Goal: Task Accomplishment & Management: Complete application form

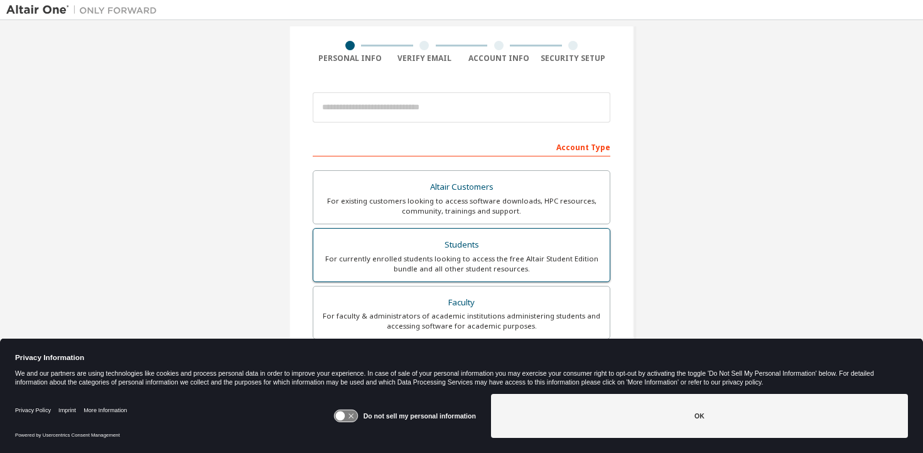
scroll to position [89, 0]
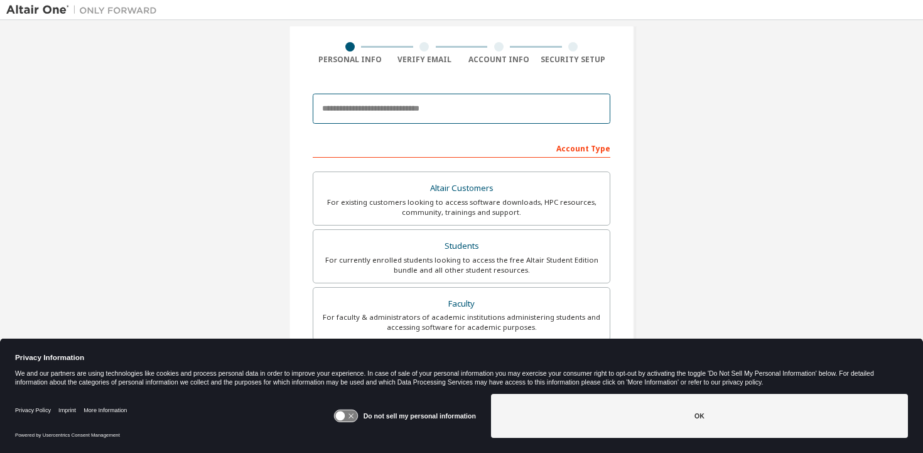
click at [433, 112] on input "email" at bounding box center [462, 109] width 298 height 30
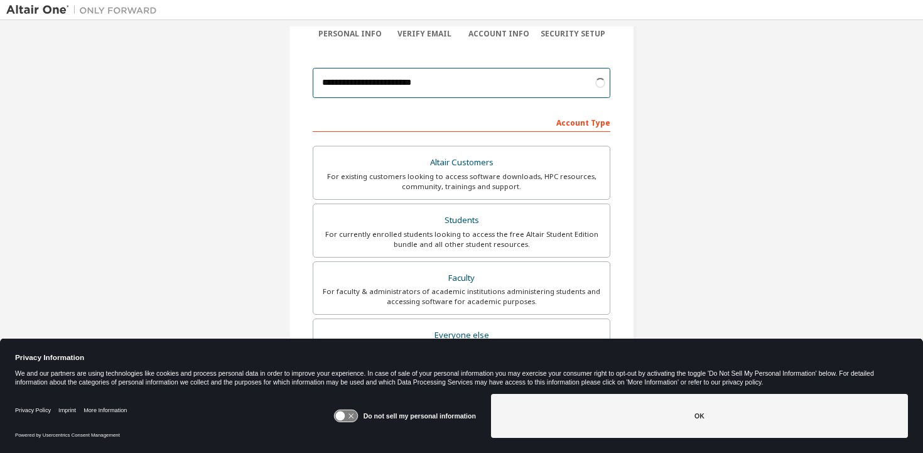
scroll to position [107, 0]
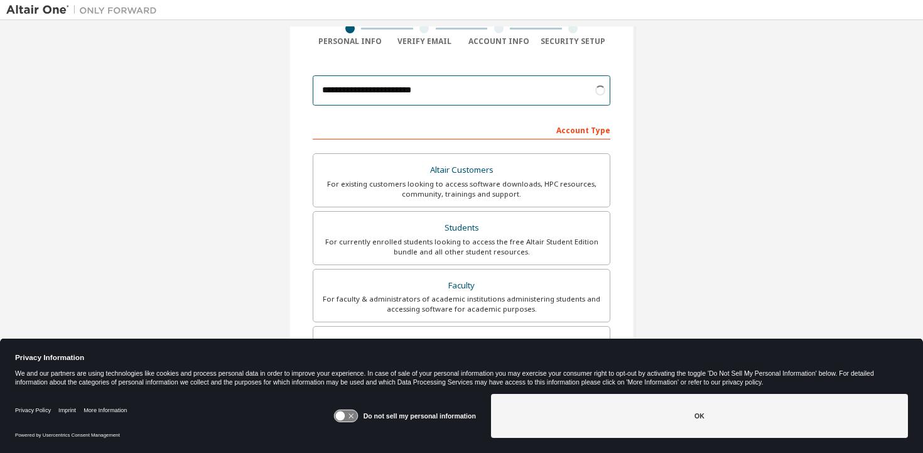
type input "**********"
click at [247, 195] on div "**********" at bounding box center [461, 252] width 910 height 665
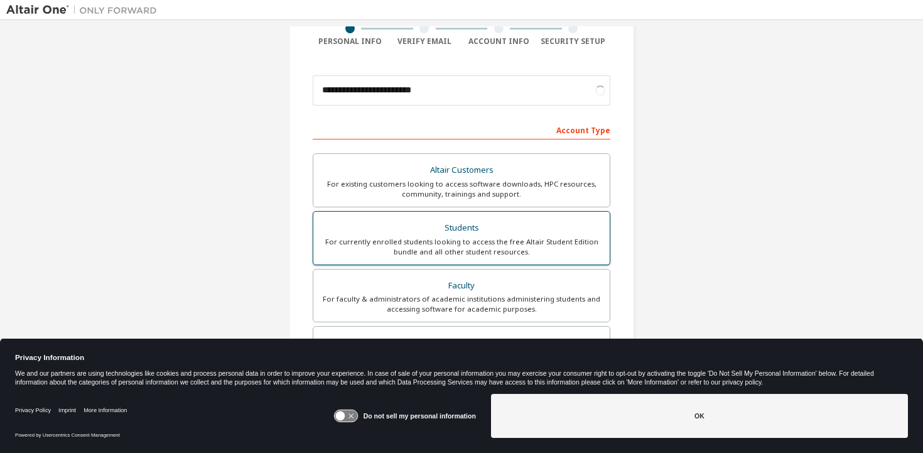
click at [410, 239] on div "For currently enrolled students looking to access the free Altair Student Editi…" at bounding box center [461, 247] width 281 height 20
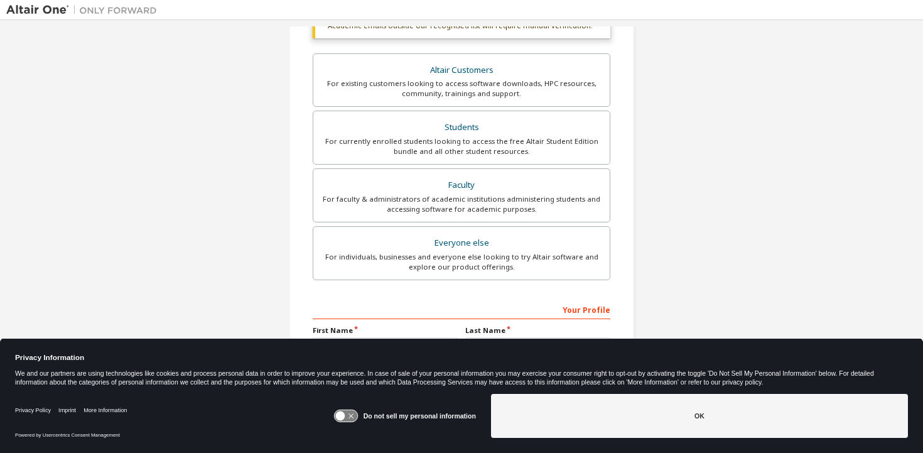
scroll to position [314, 0]
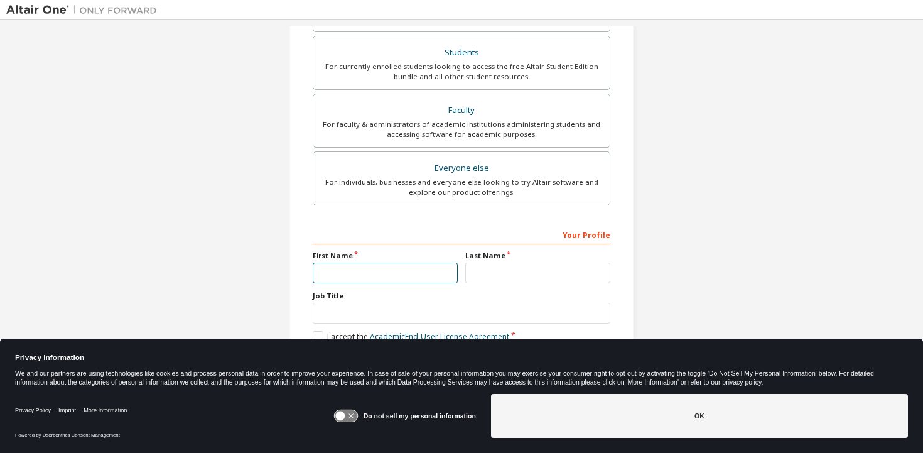
click at [372, 271] on input "text" at bounding box center [385, 272] width 145 height 21
type input "*****"
click at [515, 252] on label "Last Name" at bounding box center [537, 256] width 145 height 10
click at [514, 267] on input "text" at bounding box center [537, 272] width 145 height 21
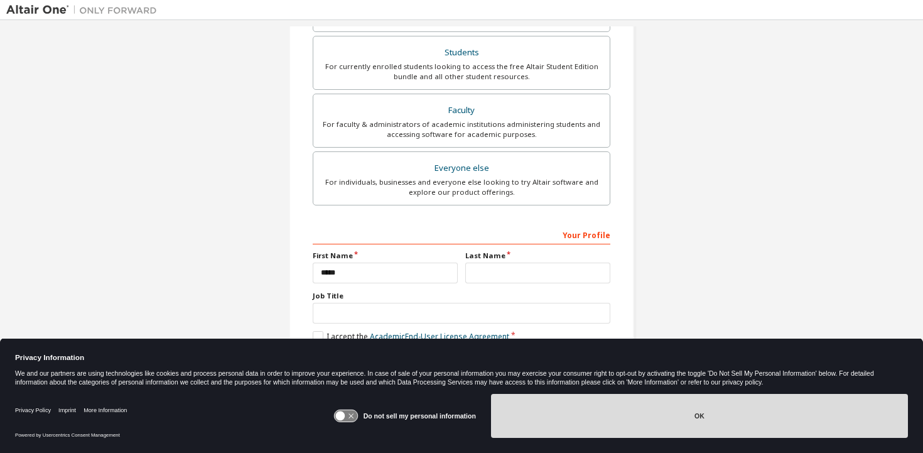
click at [629, 419] on button "OK" at bounding box center [699, 416] width 417 height 44
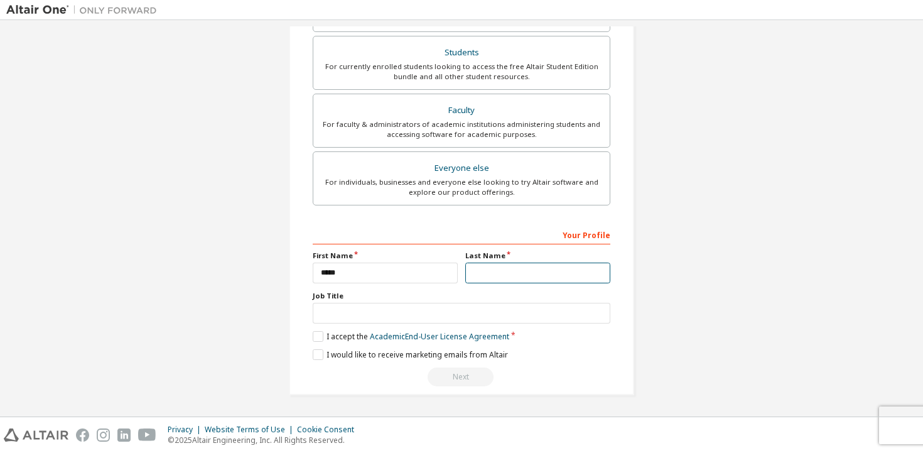
click at [486, 282] on input "text" at bounding box center [537, 272] width 145 height 21
type input "*******"
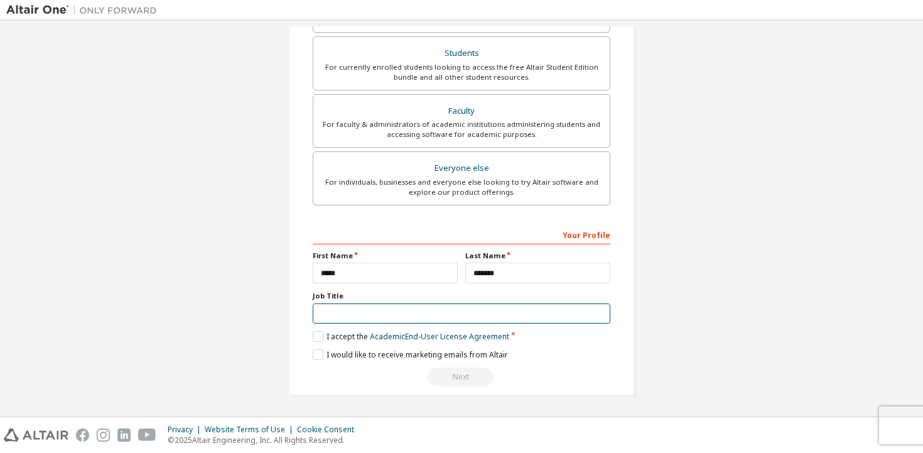
click at [418, 316] on input "text" at bounding box center [462, 313] width 298 height 21
type input "*******"
click at [364, 335] on label "I accept the Academic End-User License Agreement" at bounding box center [411, 336] width 197 height 11
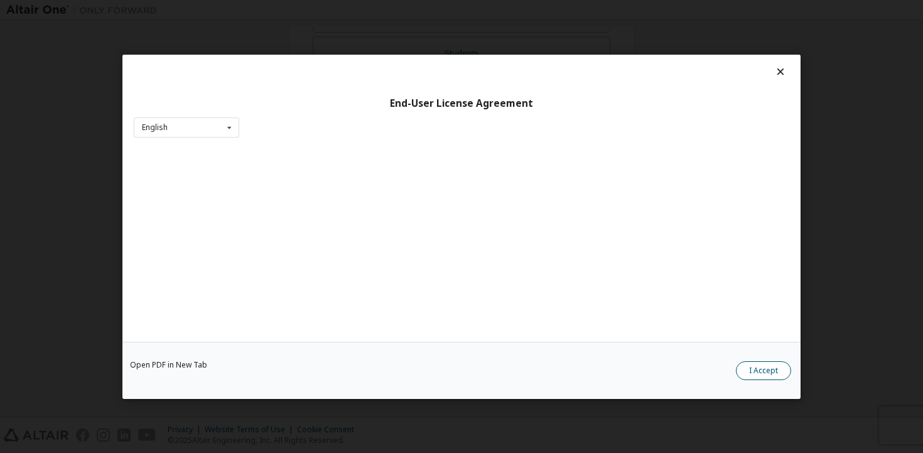
click at [762, 372] on button "I Accept" at bounding box center [763, 369] width 55 height 19
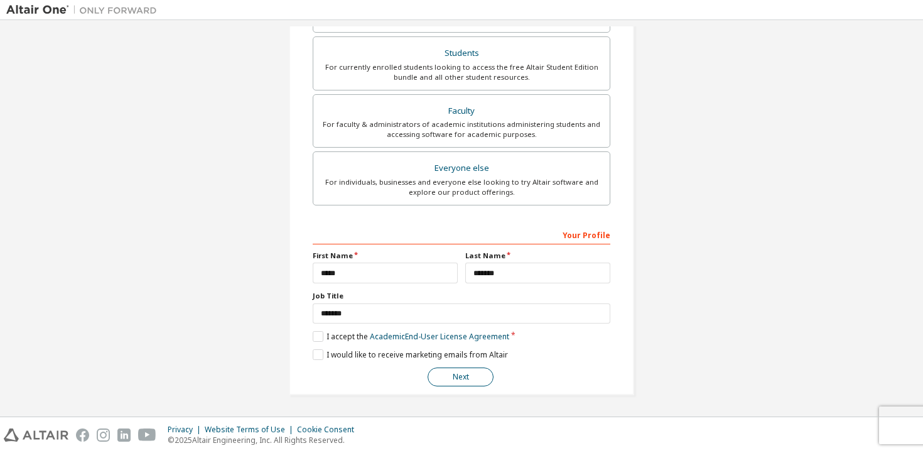
click at [459, 374] on button "Next" at bounding box center [461, 376] width 66 height 19
click at [471, 375] on button "Next" at bounding box center [461, 376] width 66 height 19
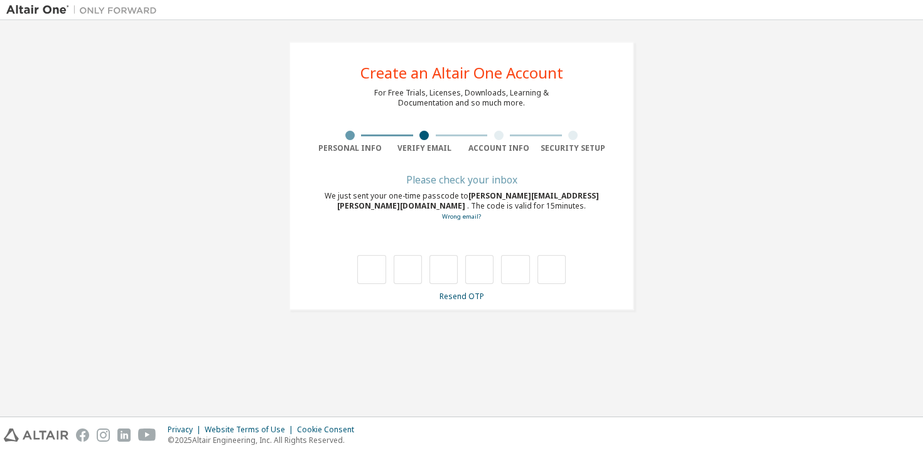
scroll to position [0, 0]
type input "*"
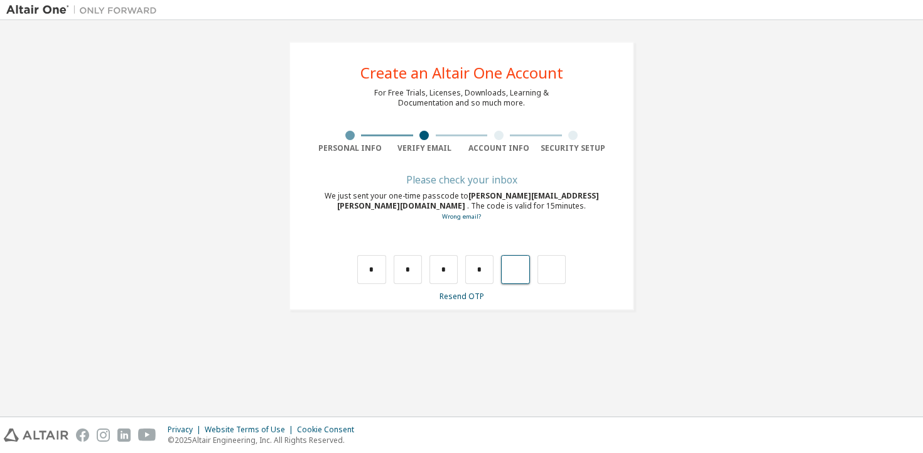
type input "*"
click at [374, 273] on input "text" at bounding box center [371, 269] width 28 height 29
type input "*"
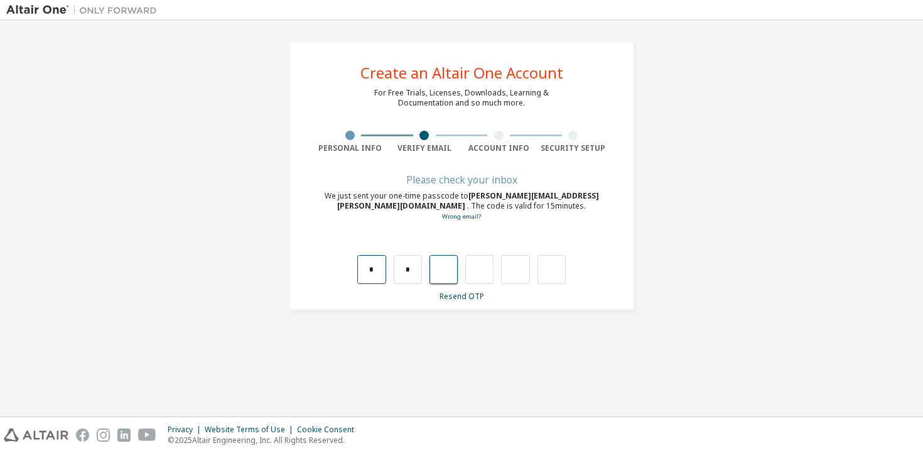
type input "*"
click at [703, 101] on div "**********" at bounding box center [461, 175] width 910 height 299
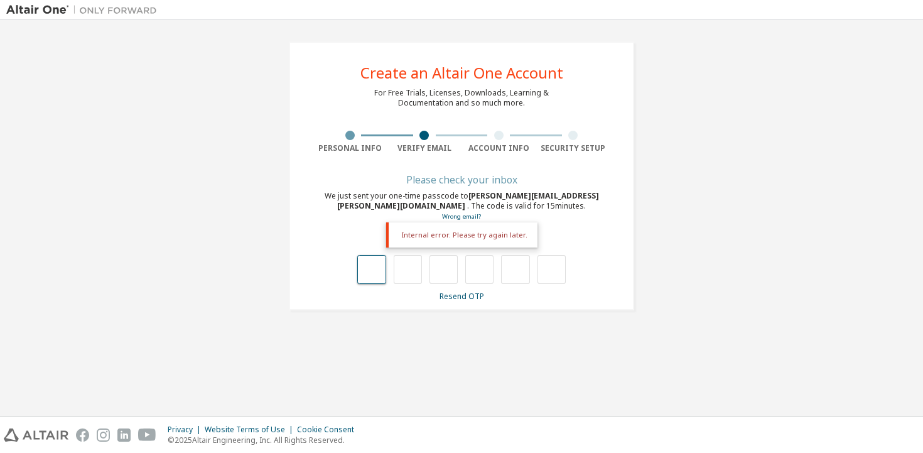
click at [375, 263] on input "text" at bounding box center [371, 269] width 28 height 29
type input "*"
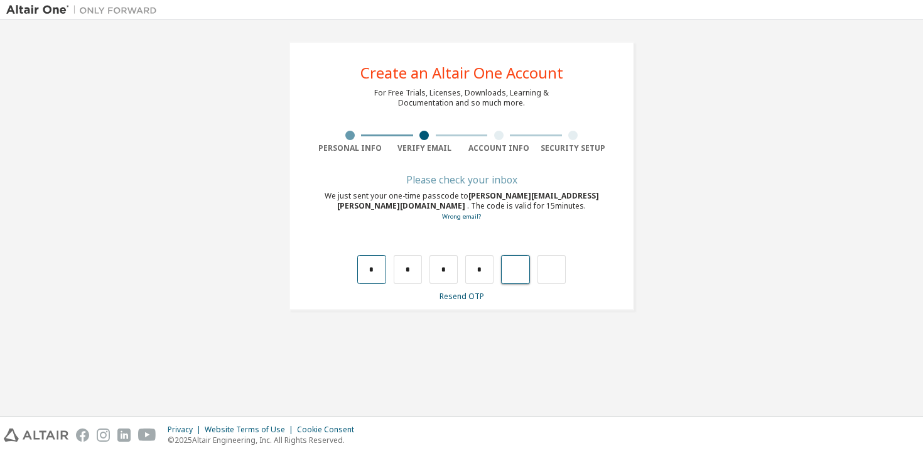
type input "*"
click at [544, 267] on div "*" at bounding box center [543, 269] width 28 height 29
click at [386, 268] on div at bounding box center [461, 269] width 208 height 29
click at [380, 268] on input "text" at bounding box center [371, 269] width 28 height 29
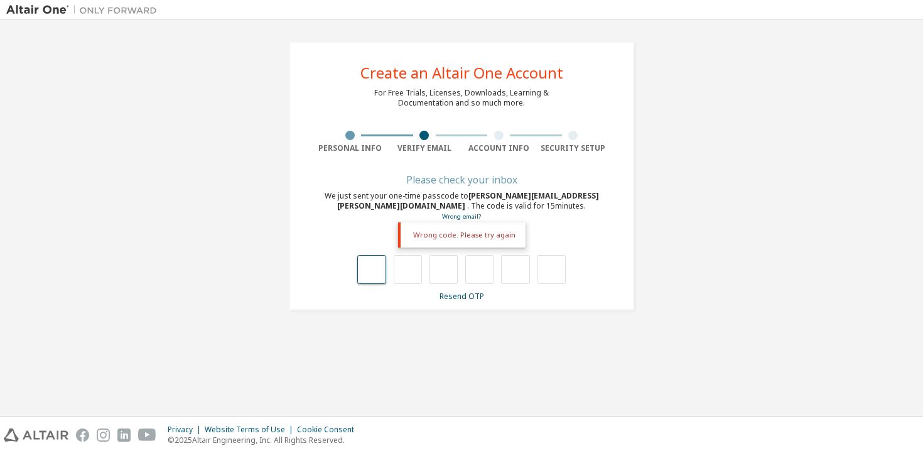
type input "*"
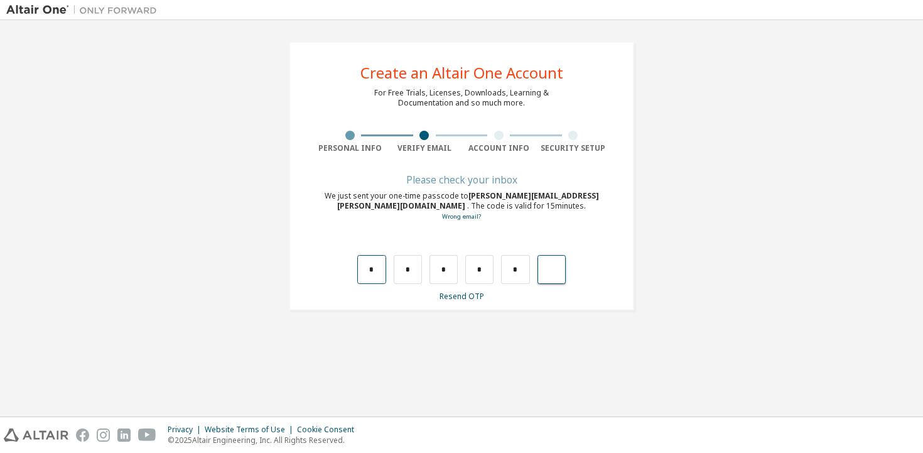
type input "*"
click at [693, 136] on div "**********" at bounding box center [461, 175] width 910 height 299
click at [370, 269] on input "text" at bounding box center [371, 269] width 28 height 29
type input "*"
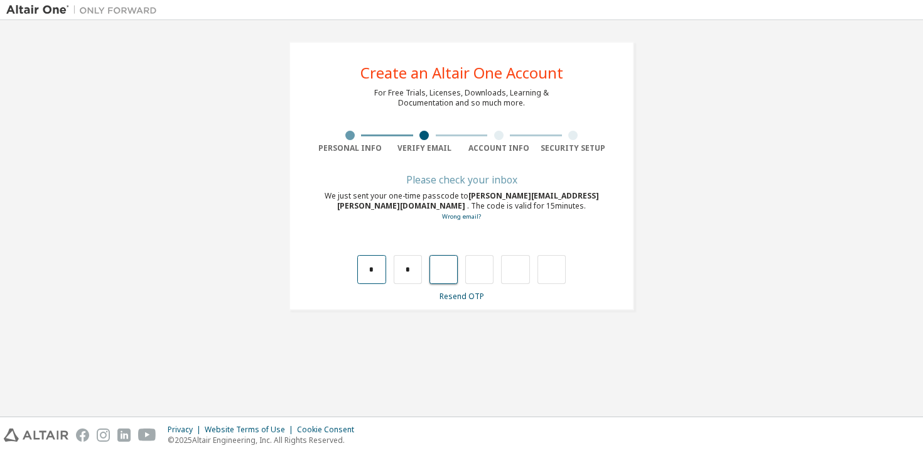
type input "*"
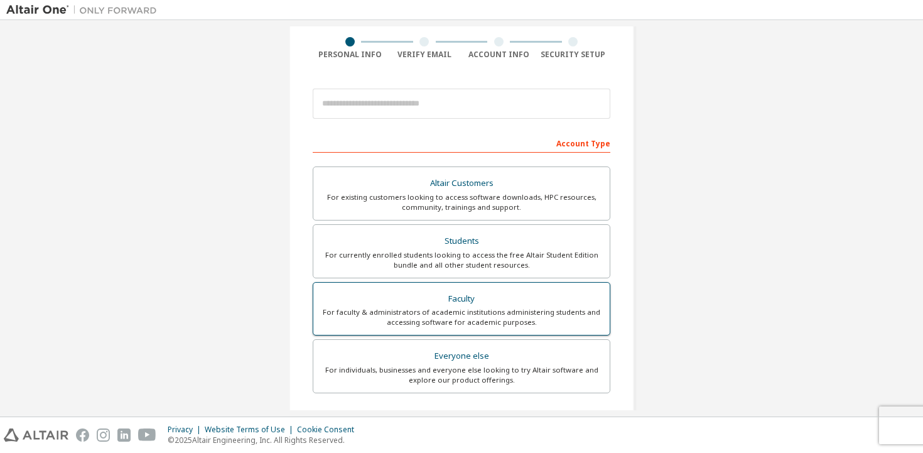
scroll to position [100, 0]
